Goal: Find specific page/section: Find specific page/section

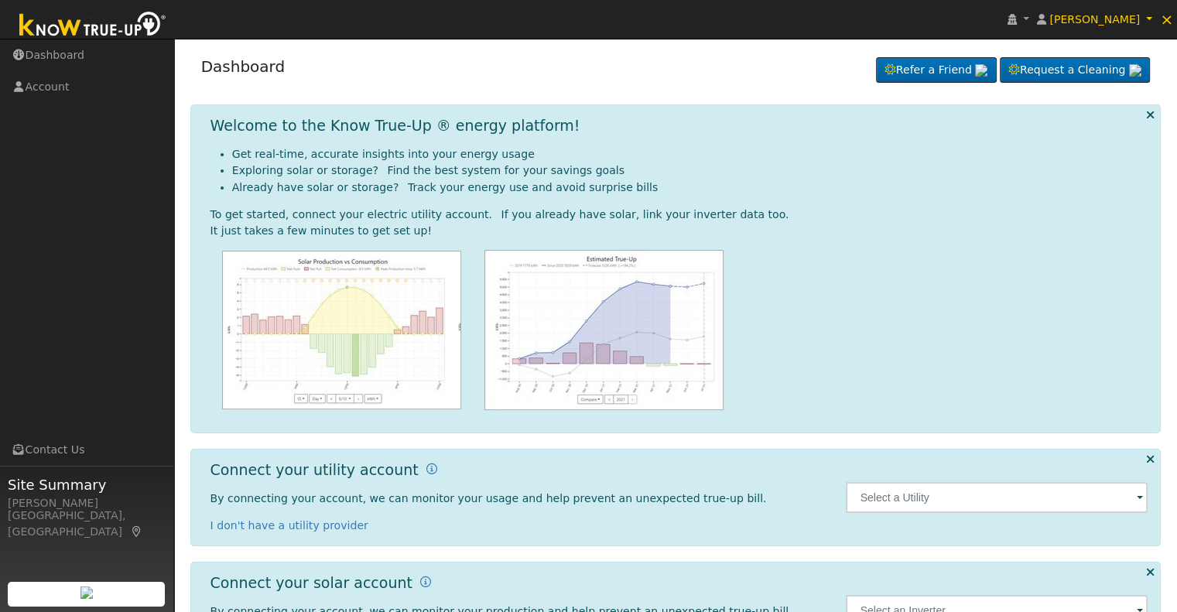
click at [1139, 494] on span at bounding box center [1140, 499] width 6 height 18
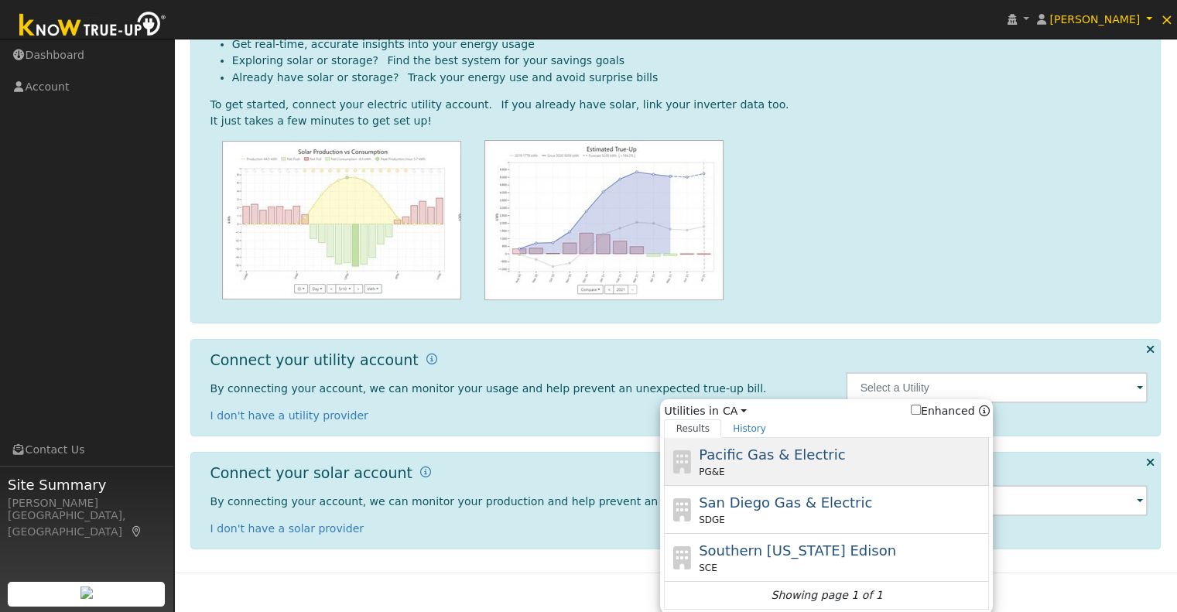
click at [781, 458] on span "Pacific Gas & Electric" at bounding box center [772, 455] width 146 height 16
type input "PG&E"
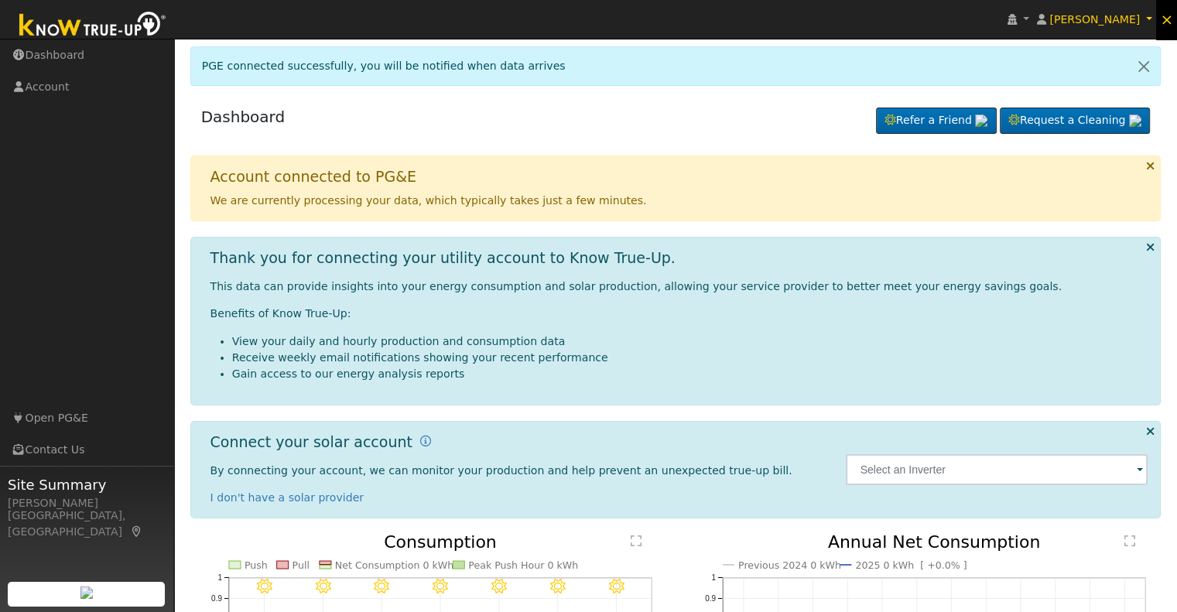
click at [1171, 21] on span "×" at bounding box center [1166, 19] width 13 height 19
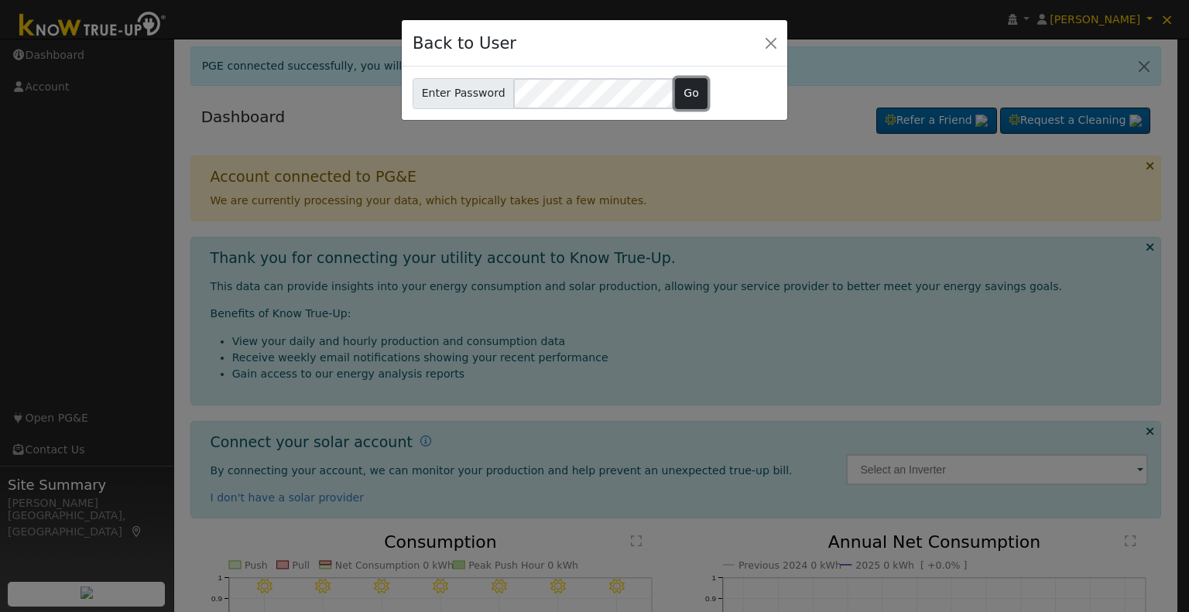
click at [690, 94] on button "Go" at bounding box center [691, 93] width 33 height 31
